Goal: Obtain resource: Download file/media

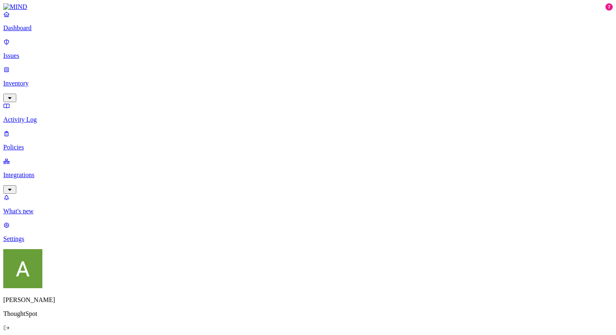
click at [45, 80] on p "Inventory" at bounding box center [308, 83] width 610 height 7
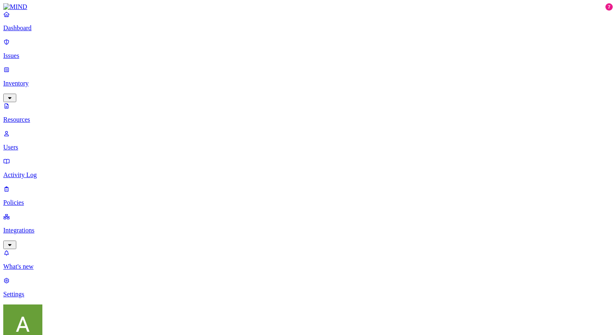
type input "thoughtspot feature tracking"
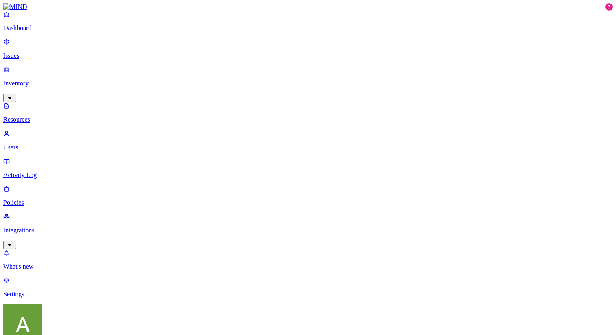
scroll to position [118, 0]
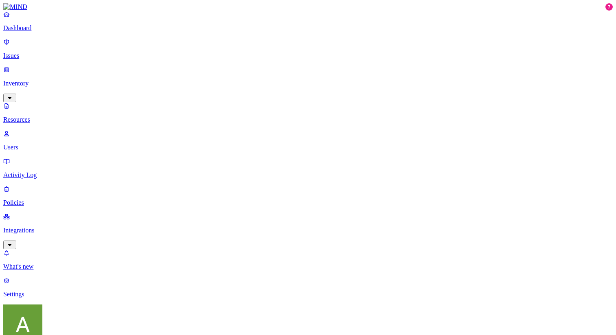
click at [42, 172] on p "Activity Log" at bounding box center [308, 175] width 610 height 7
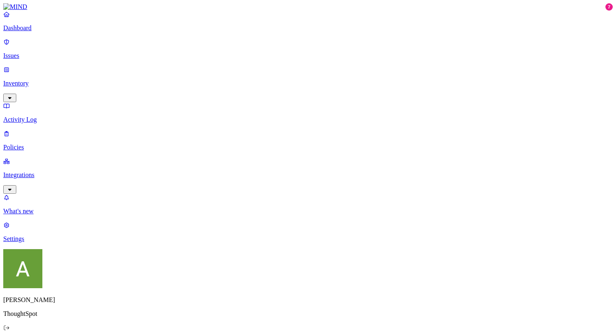
type input "thoughtspot feature tracker"
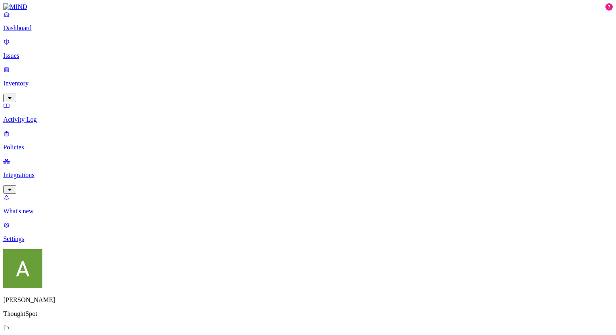
drag, startPoint x: 137, startPoint y: 28, endPoint x: 60, endPoint y: 29, distance: 77.5
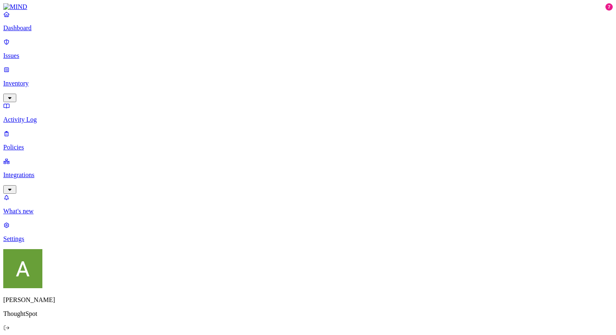
click at [13, 95] on icon "button" at bounding box center [10, 97] width 7 height 5
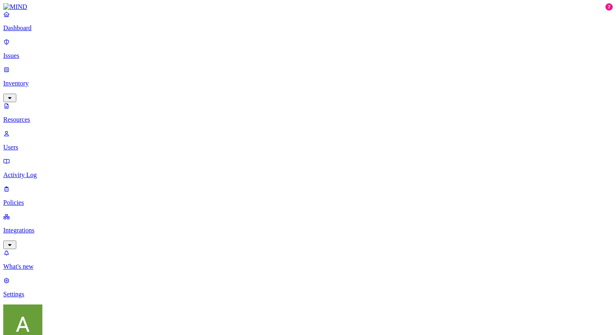
type input "thoughtspot feature"
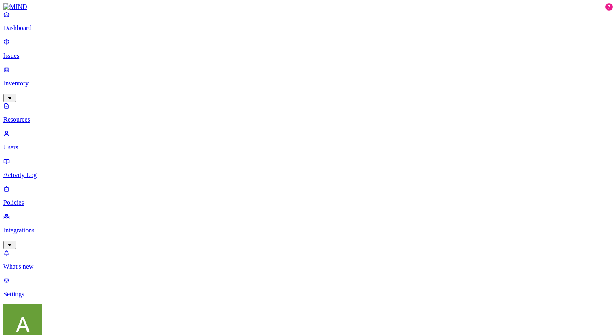
scroll to position [216, 0]
click at [45, 130] on link "Users" at bounding box center [308, 140] width 610 height 21
type input "rajesh"
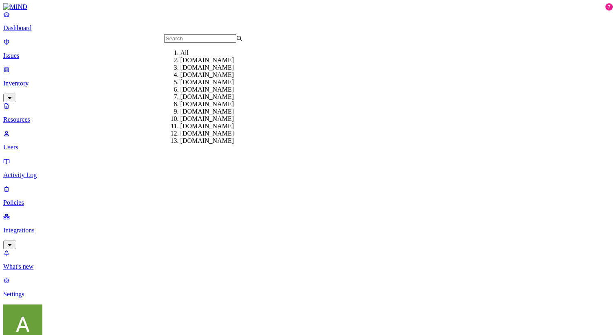
click at [181, 71] on div "[DOMAIN_NAME]" at bounding box center [220, 67] width 79 height 7
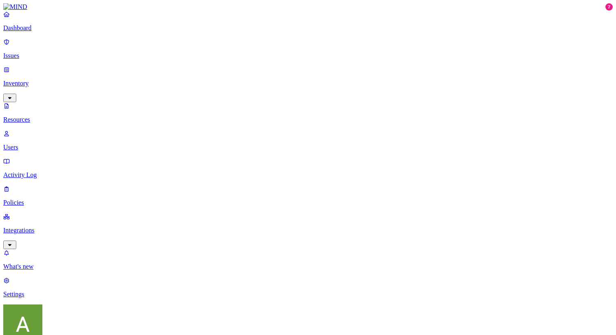
click at [54, 116] on p "Resources" at bounding box center [308, 119] width 610 height 7
click at [41, 144] on p "Users" at bounding box center [308, 147] width 610 height 7
click at [44, 80] on p "Inventory" at bounding box center [308, 83] width 610 height 7
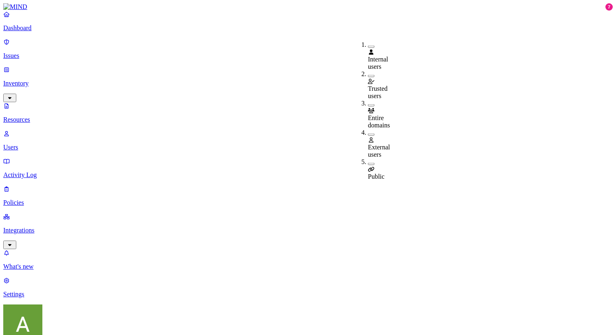
click at [368, 163] on button "button" at bounding box center [371, 164] width 7 height 2
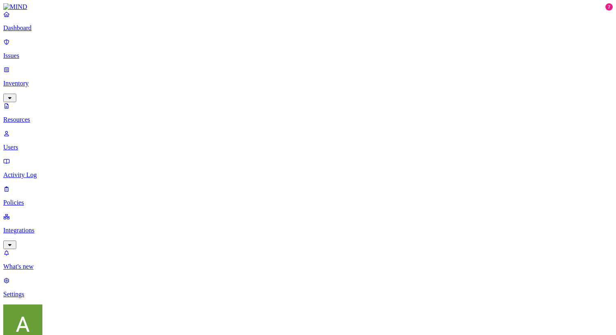
scroll to position [236, 0]
